Goal: Find contact information: Find contact information

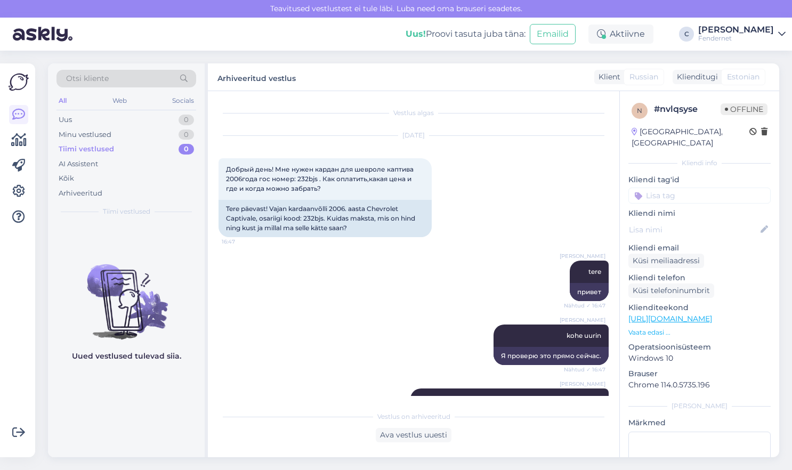
scroll to position [234, 0]
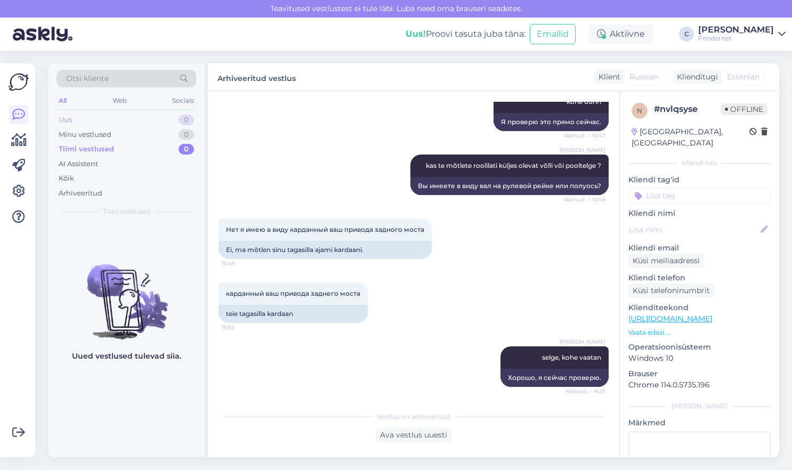
click at [124, 118] on div "Uus 0" at bounding box center [127, 120] width 140 height 15
click at [111, 197] on div "Arhiveeritud" at bounding box center [127, 193] width 140 height 15
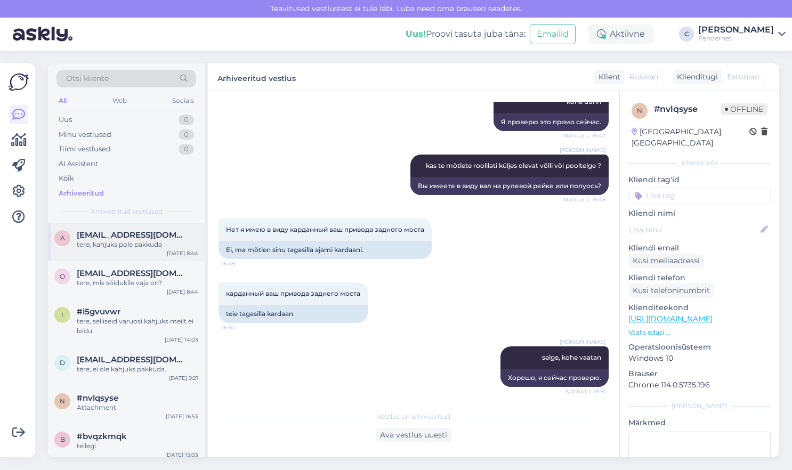
click at [165, 256] on div "a [EMAIL_ADDRESS][DOMAIN_NAME] tere, kahjuks pole pakkuda [DATE] 8:44" at bounding box center [126, 242] width 157 height 38
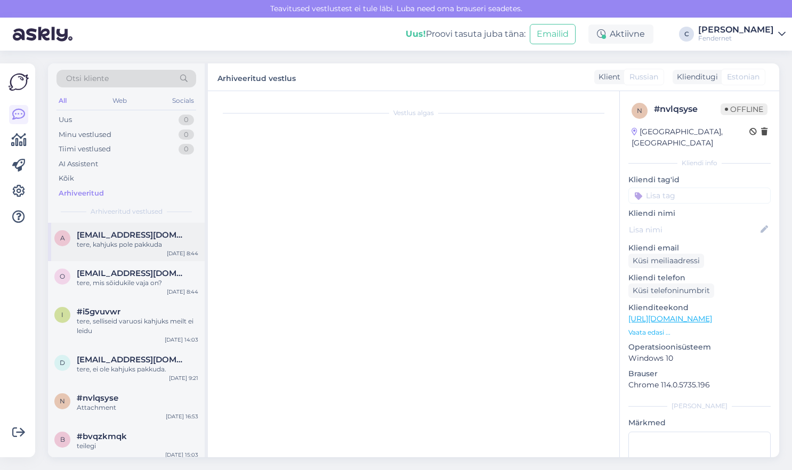
scroll to position [0, 0]
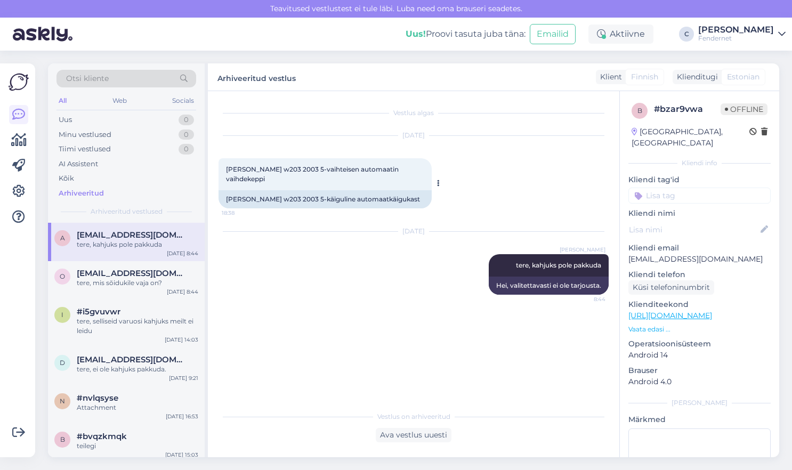
click at [281, 191] on div "[PERSON_NAME] w203 2003 5-käiguline automaatkäigukast" at bounding box center [325, 199] width 213 height 18
click at [678, 254] on p "[EMAIL_ADDRESS][DOMAIN_NAME]" at bounding box center [700, 259] width 142 height 11
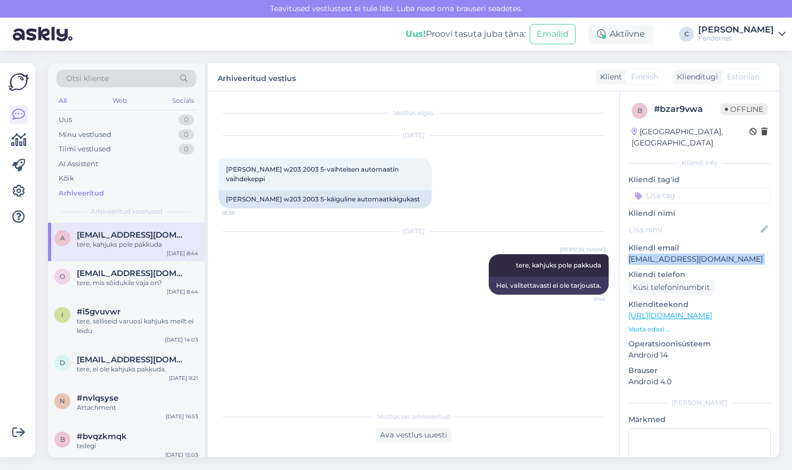
copy p "[EMAIL_ADDRESS][DOMAIN_NAME]"
click at [265, 169] on span "[PERSON_NAME] w203 2003 5-vaihteisen automaatin vaihdekeppi" at bounding box center [313, 174] width 174 height 18
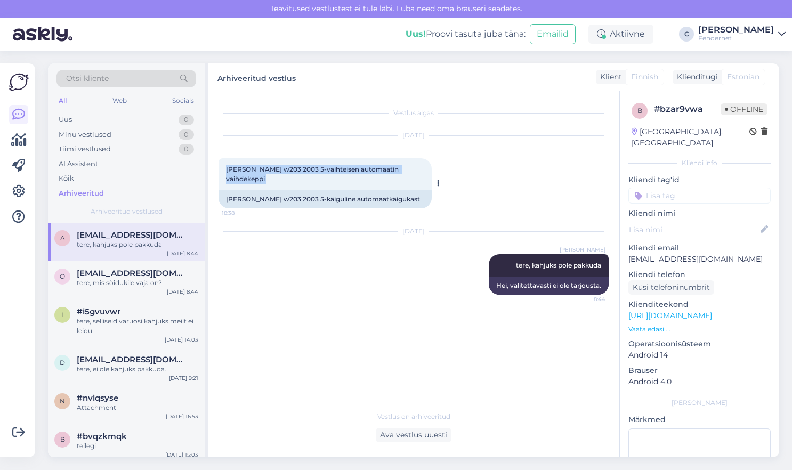
click at [265, 169] on span "[PERSON_NAME] w203 2003 5-vaihteisen automaatin vaihdekeppi" at bounding box center [313, 174] width 174 height 18
copy div "[PERSON_NAME] w203 2003 5-vaihteisen automaatin vaihdekeppi 18:38"
click at [701, 254] on p "[EMAIL_ADDRESS][DOMAIN_NAME]" at bounding box center [700, 259] width 142 height 11
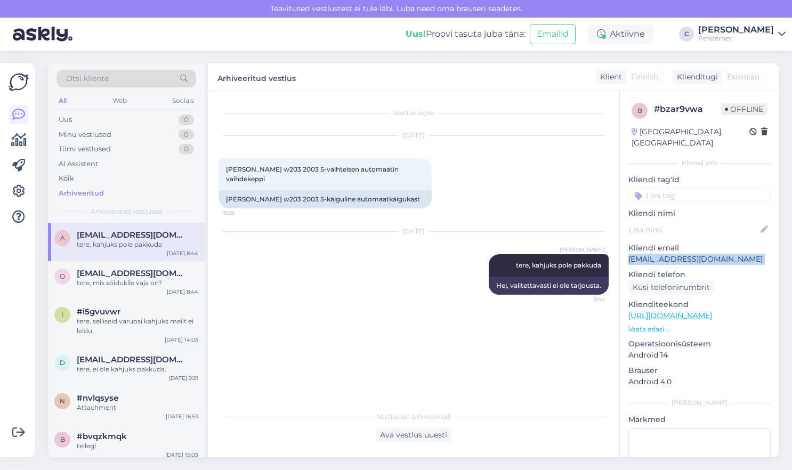
click at [701, 254] on p "[EMAIL_ADDRESS][DOMAIN_NAME]" at bounding box center [700, 259] width 142 height 11
copy p "[EMAIL_ADDRESS][DOMAIN_NAME]"
click at [140, 292] on div "o [EMAIL_ADDRESS][DOMAIN_NAME] tere, mis sõidukile vaja on? [DATE] 8:44" at bounding box center [126, 280] width 157 height 38
